Goal: Information Seeking & Learning: Learn about a topic

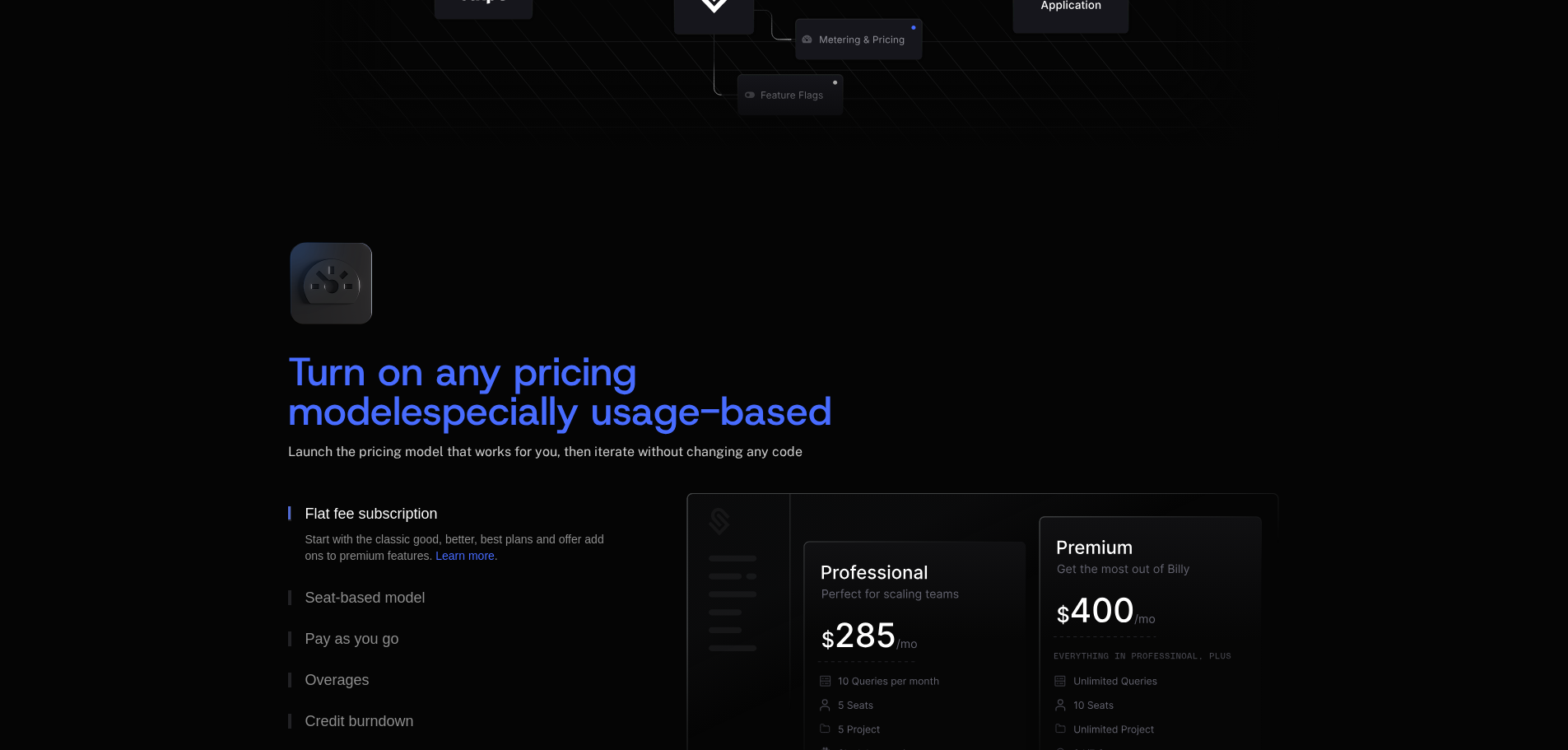
scroll to position [2386, 0]
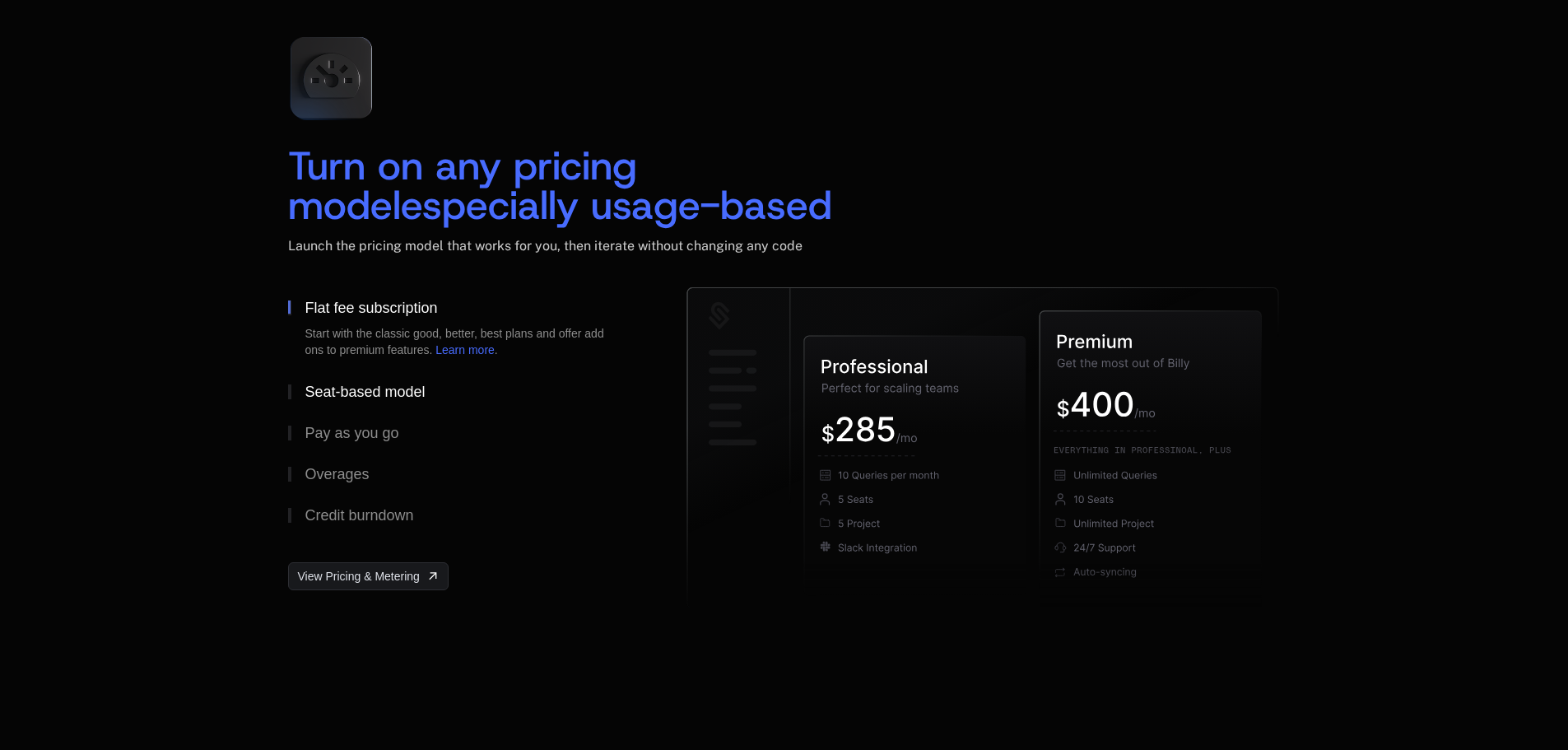
click at [303, 396] on button "Seat-based model" at bounding box center [461, 391] width 346 height 41
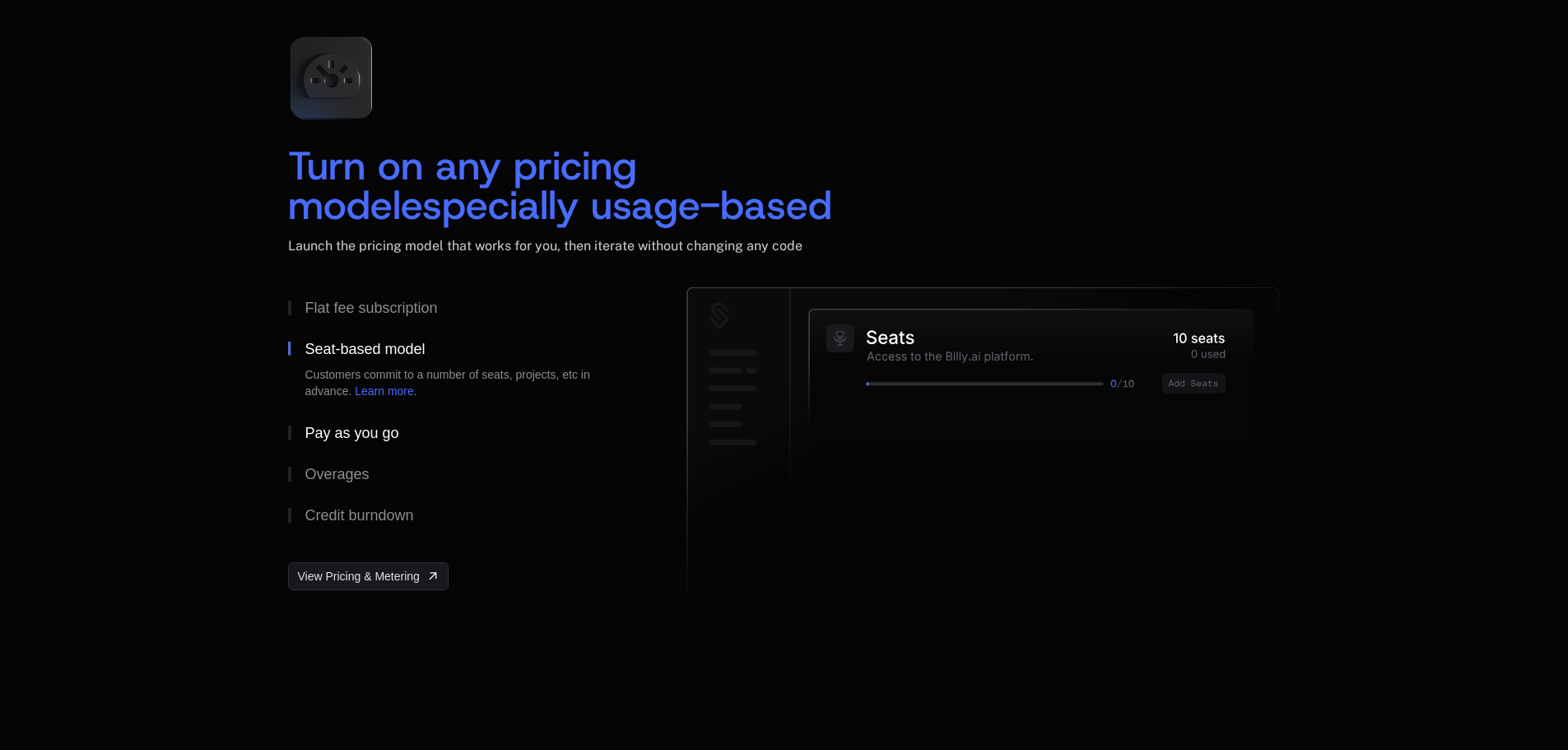
click at [322, 429] on div "Pay as you go" at bounding box center [352, 433] width 94 height 15
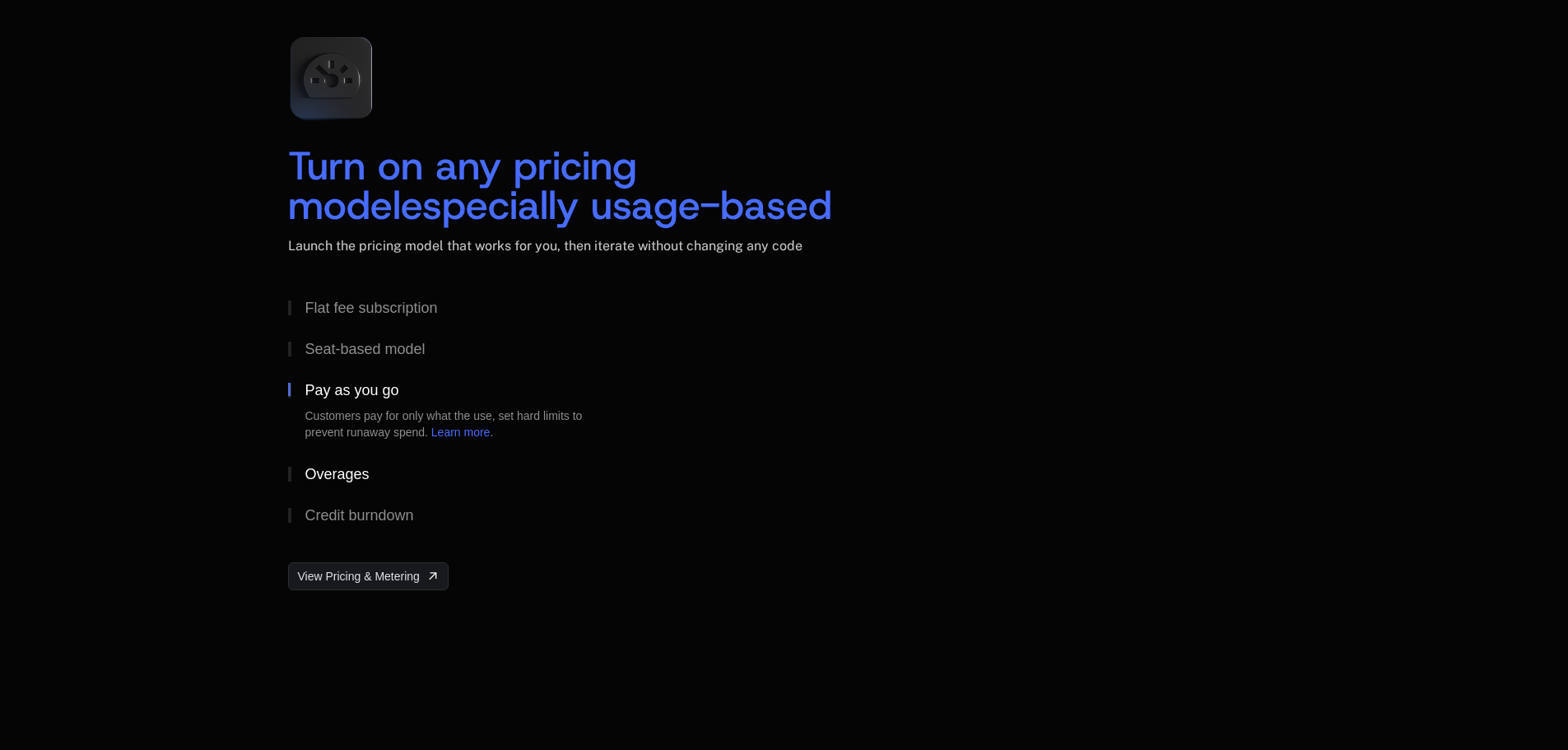
click at [361, 469] on div "Overages" at bounding box center [337, 474] width 65 height 15
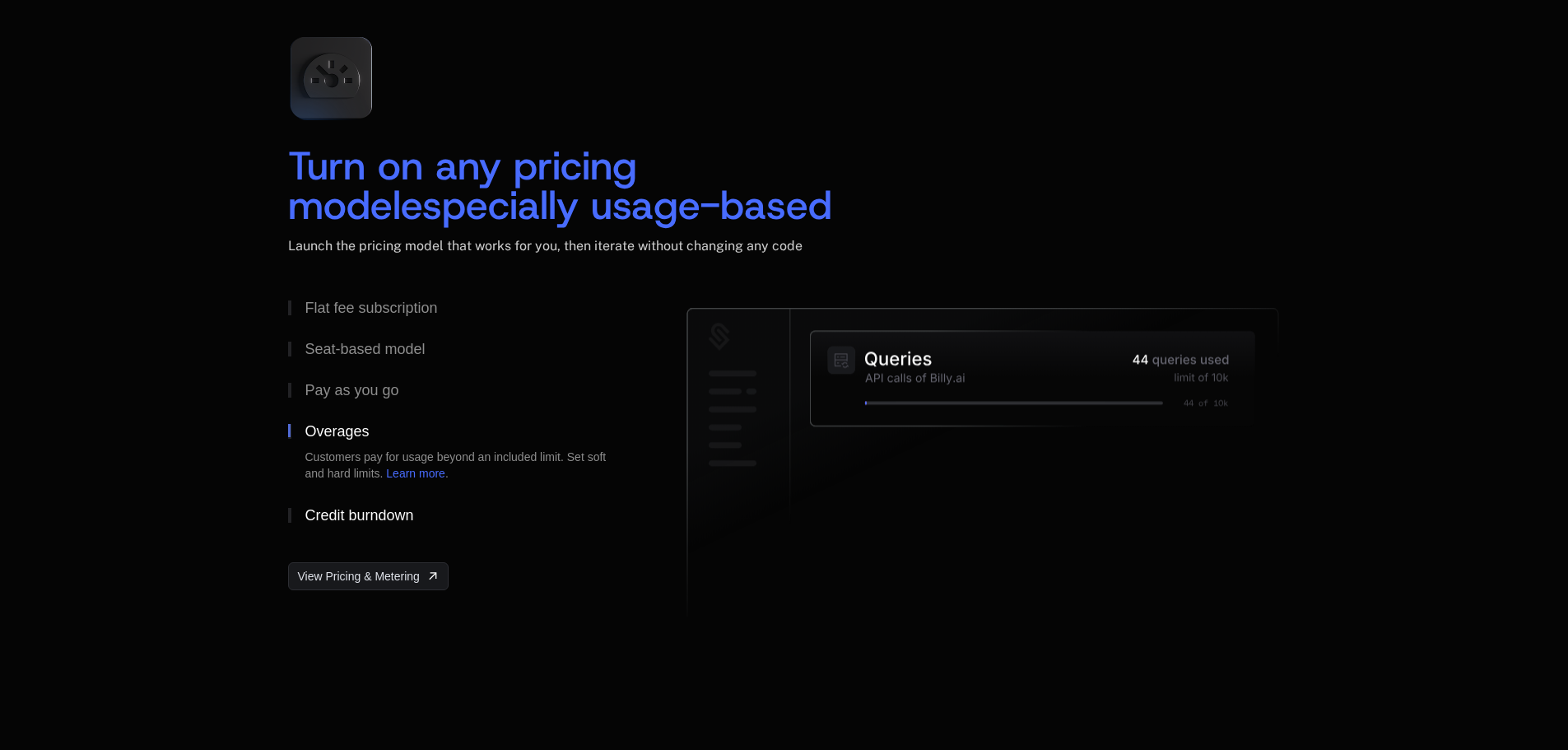
click at [374, 509] on div "Credit burndown" at bounding box center [358, 515] width 108 height 15
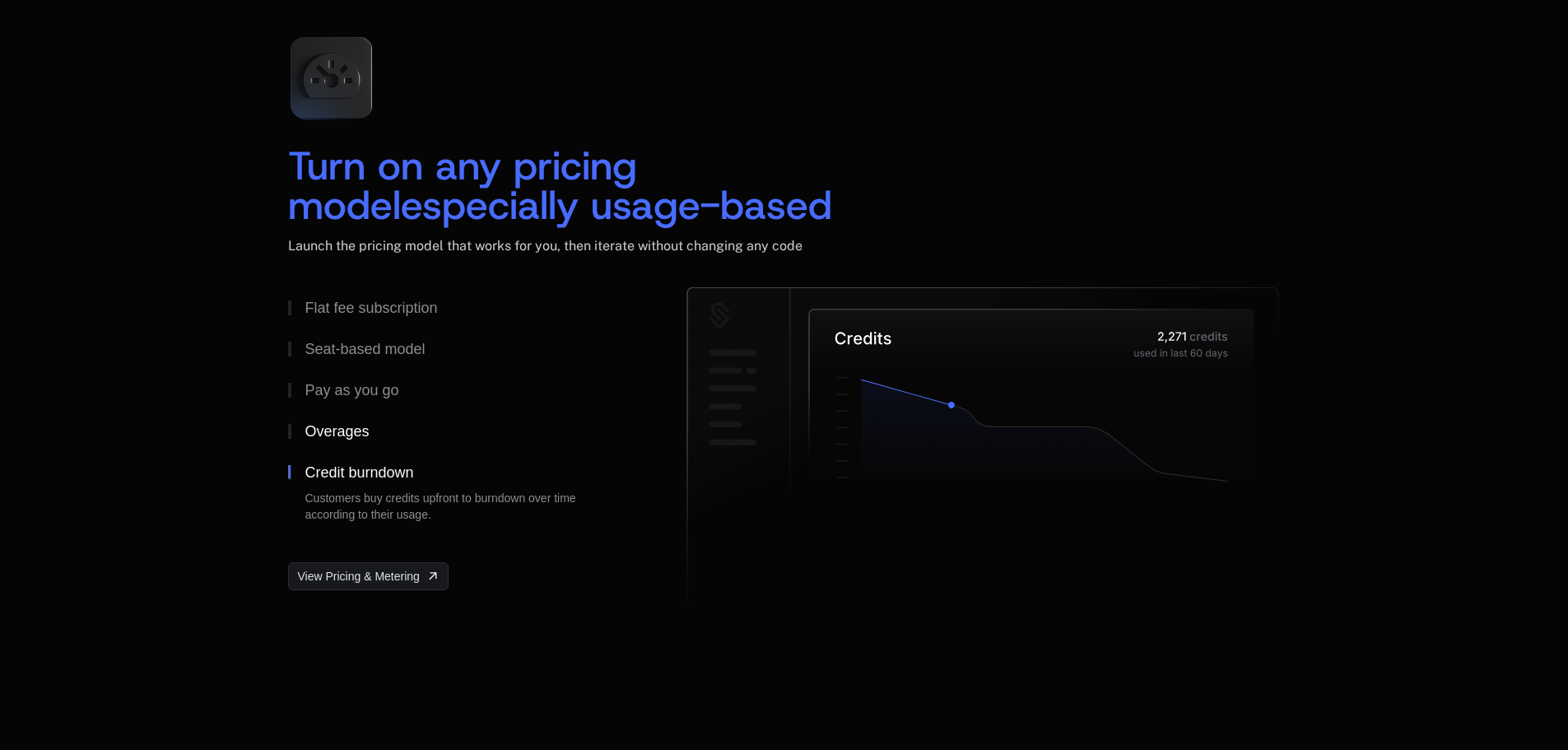
click at [335, 422] on button "Overages" at bounding box center [461, 430] width 346 height 41
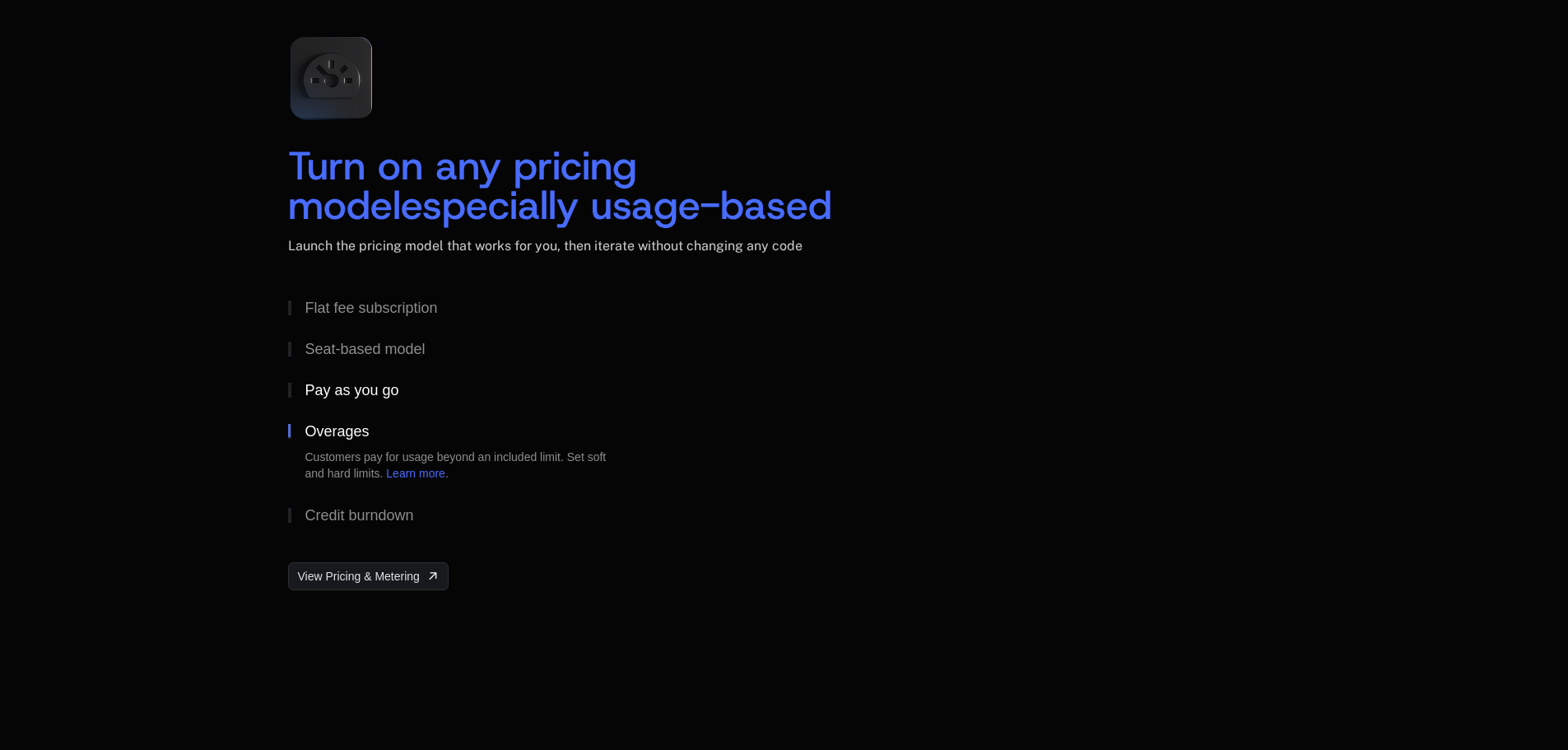
click at [347, 384] on div "Pay as you go" at bounding box center [352, 390] width 94 height 15
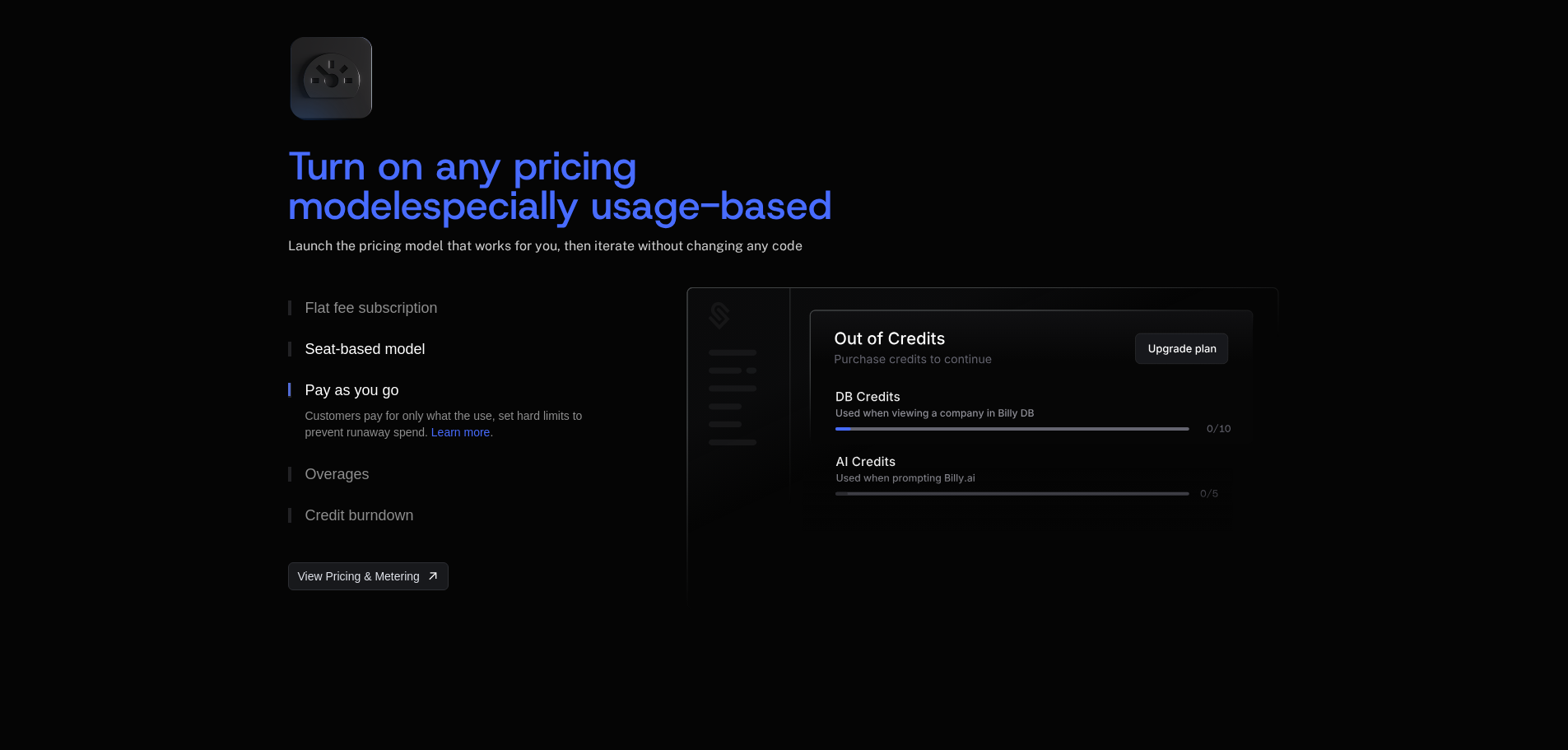
click at [354, 362] on button "Seat-based model" at bounding box center [461, 348] width 346 height 41
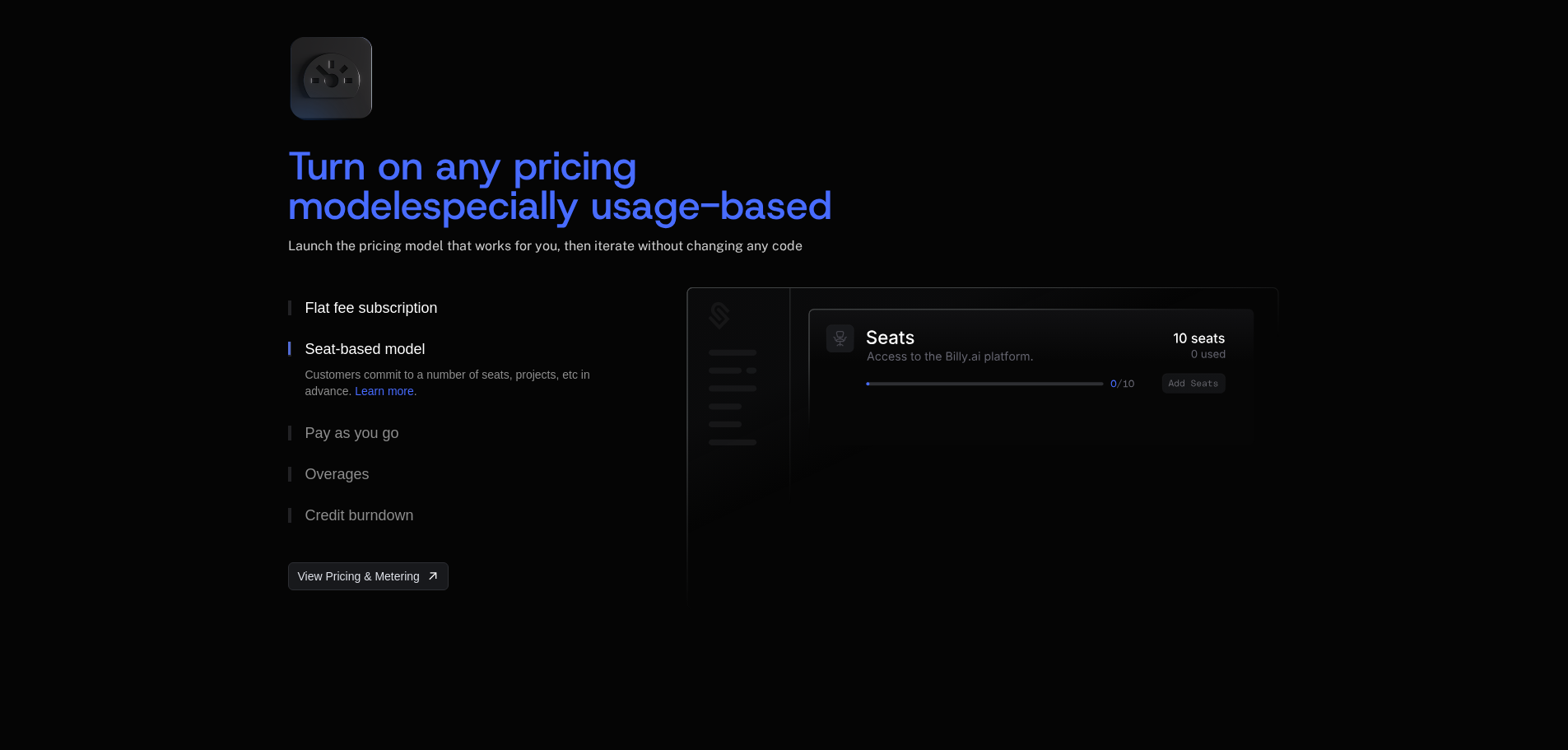
click at [374, 313] on div "Flat fee subscription" at bounding box center [371, 308] width 133 height 15
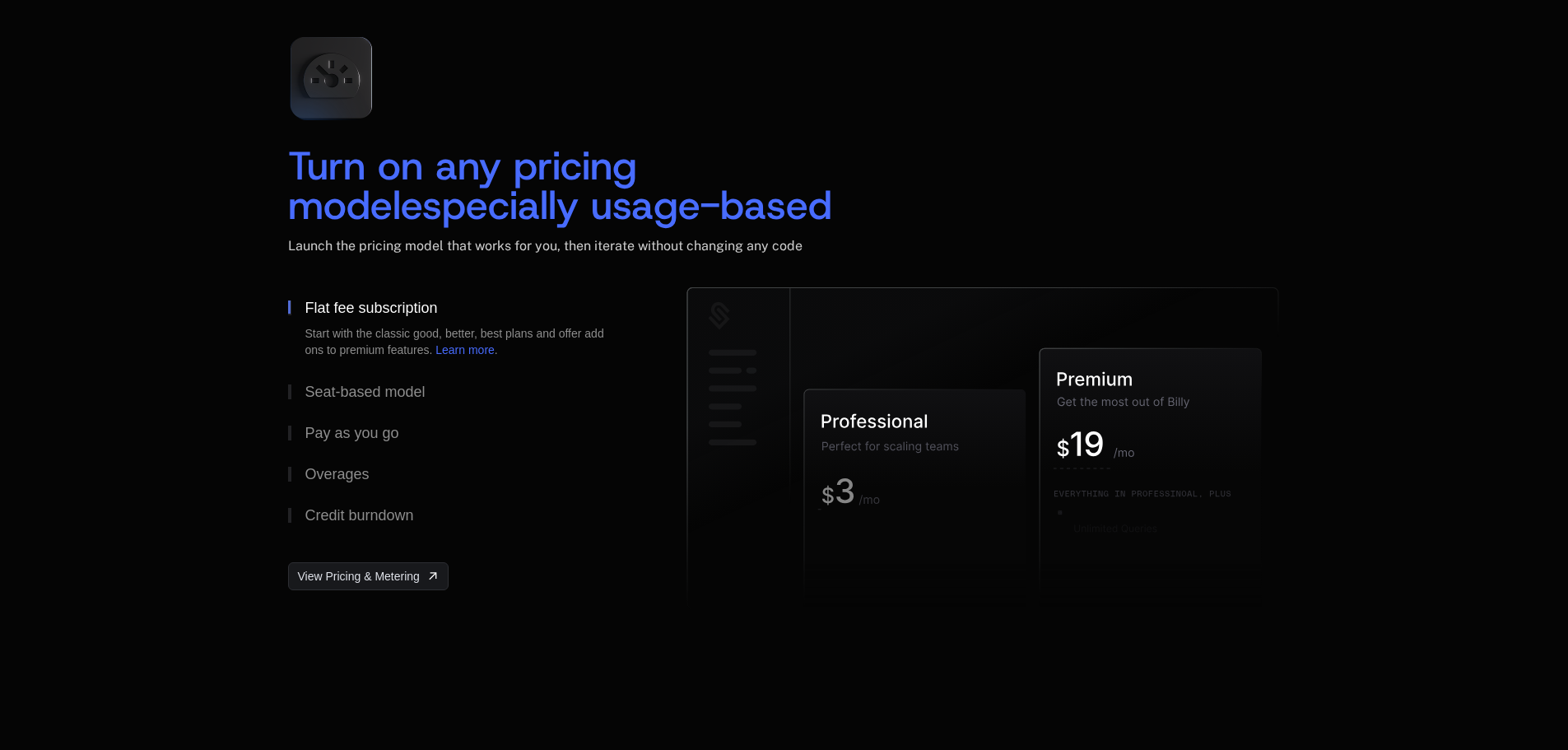
click at [371, 349] on div "Start with the classic good, better, best plans and offer add ons to premium fe…" at bounding box center [461, 341] width 313 height 33
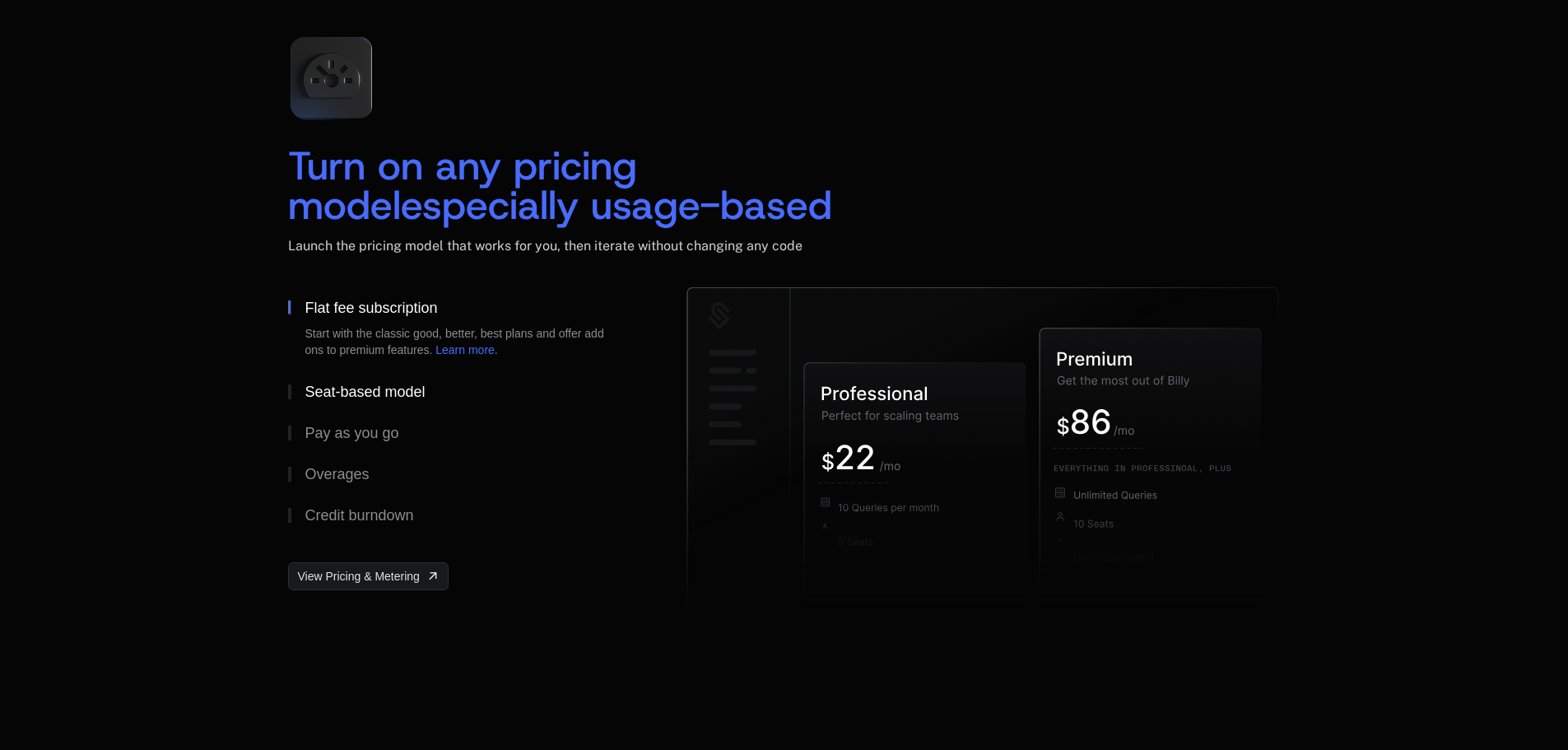
click at [362, 388] on div "Seat-based model" at bounding box center [364, 392] width 120 height 15
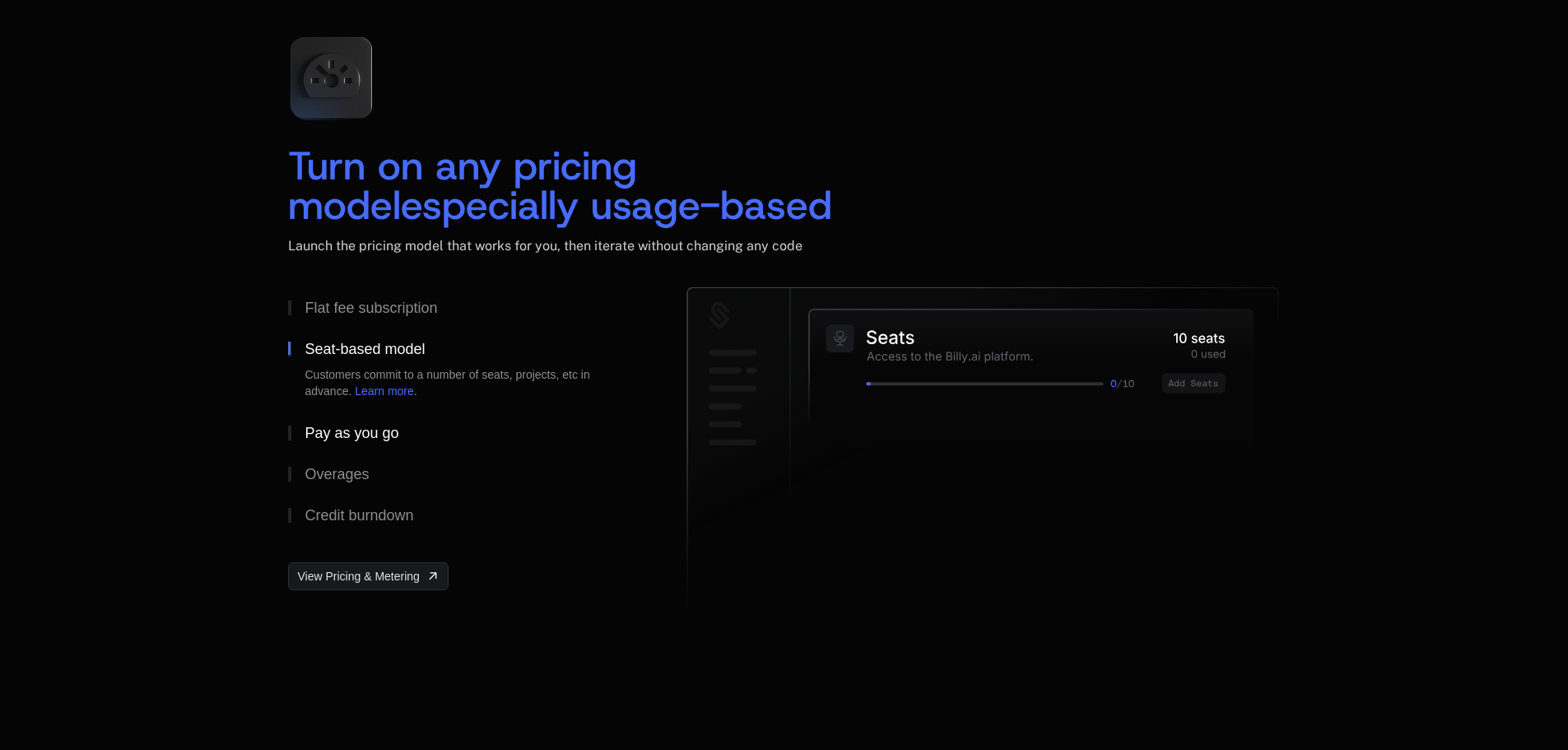
click at [330, 433] on div "Pay as you go" at bounding box center [352, 433] width 94 height 15
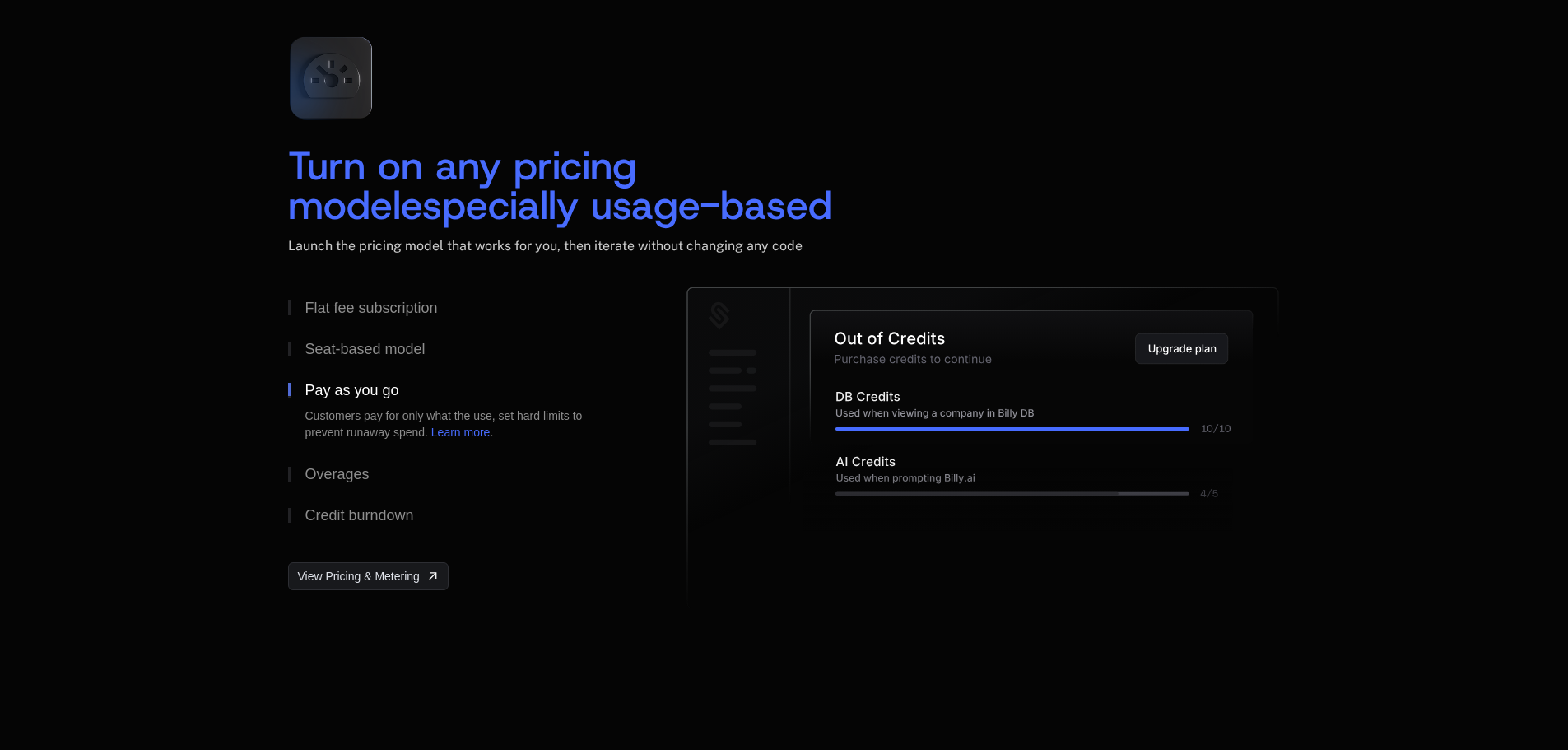
click at [213, 390] on div "Turn on any pricing model especially usage-based Launch the pricing model that …" at bounding box center [784, 320] width 1568 height 725
click at [320, 470] on div "Overages" at bounding box center [337, 474] width 65 height 15
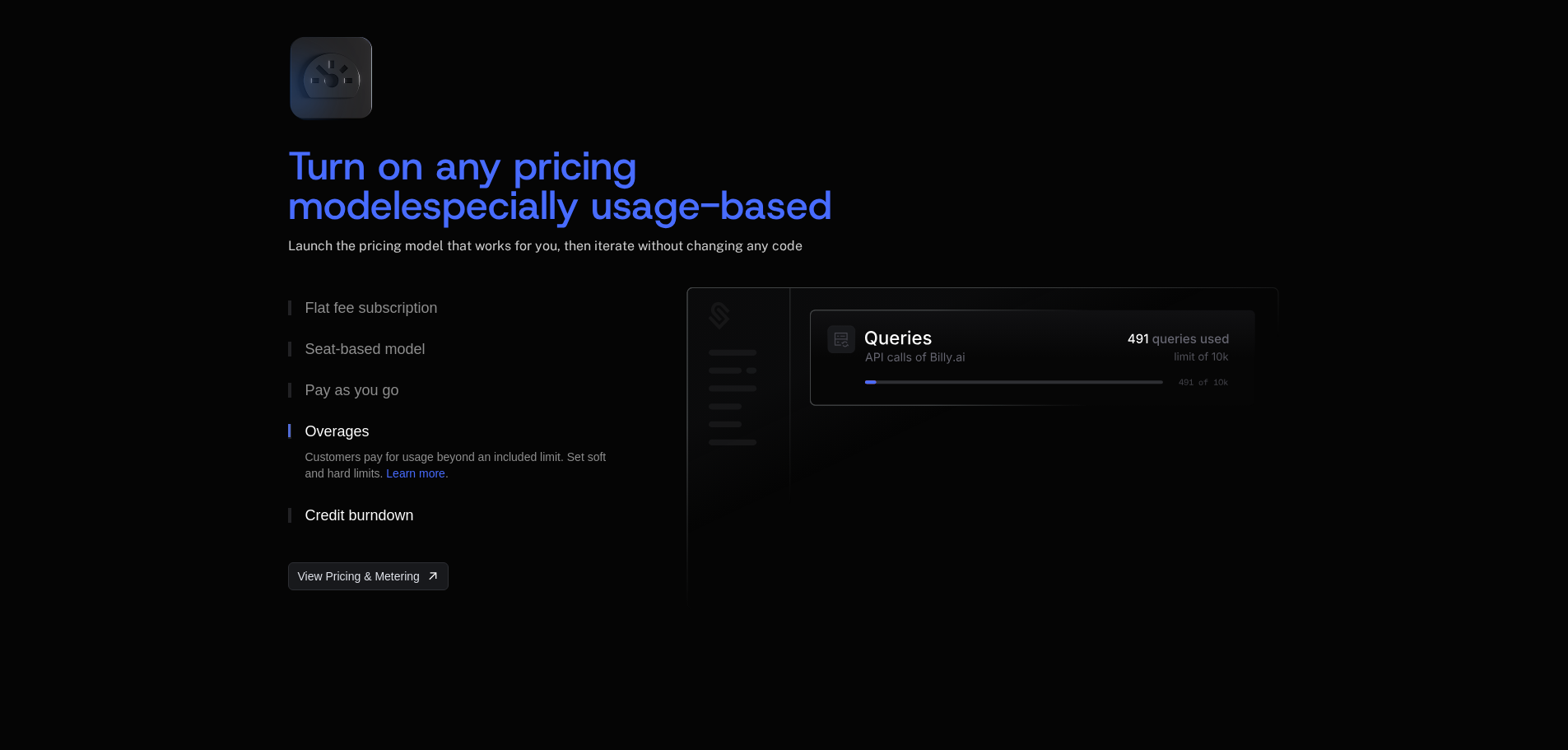
click at [332, 502] on button "Credit burndown" at bounding box center [461, 514] width 346 height 41
